Goal: Transaction & Acquisition: Purchase product/service

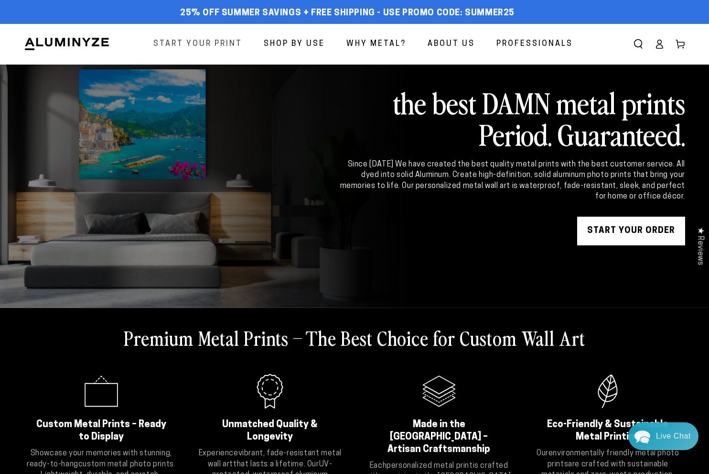
click at [201, 51] on span "Start Your Print" at bounding box center [197, 44] width 89 height 14
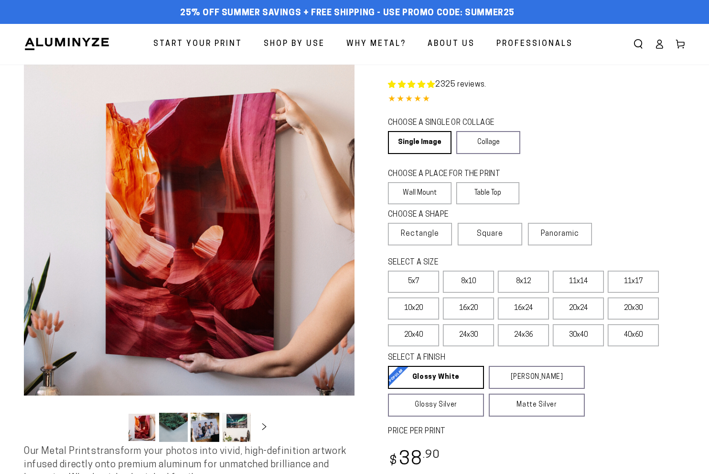
select select "**********"
